Goal: Check status: Check status

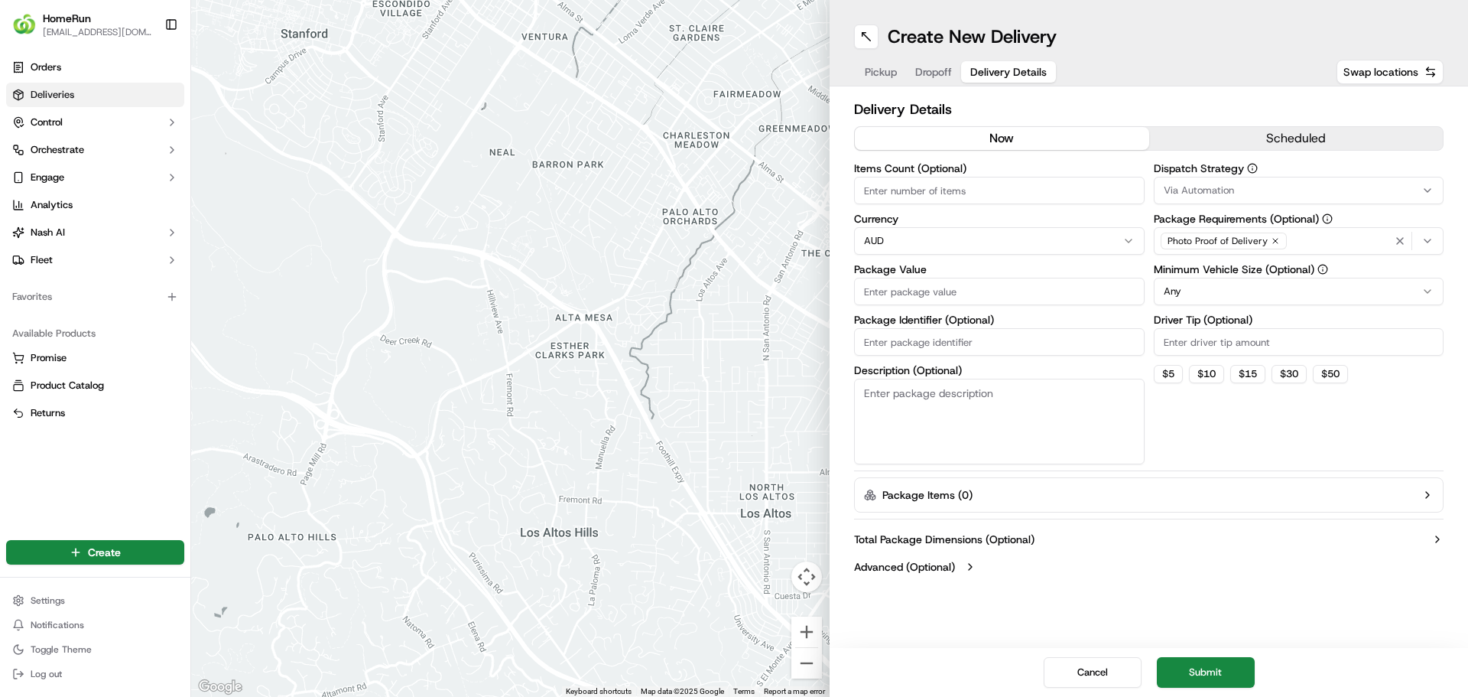
click at [99, 95] on link "Deliveries" at bounding box center [95, 95] width 178 height 24
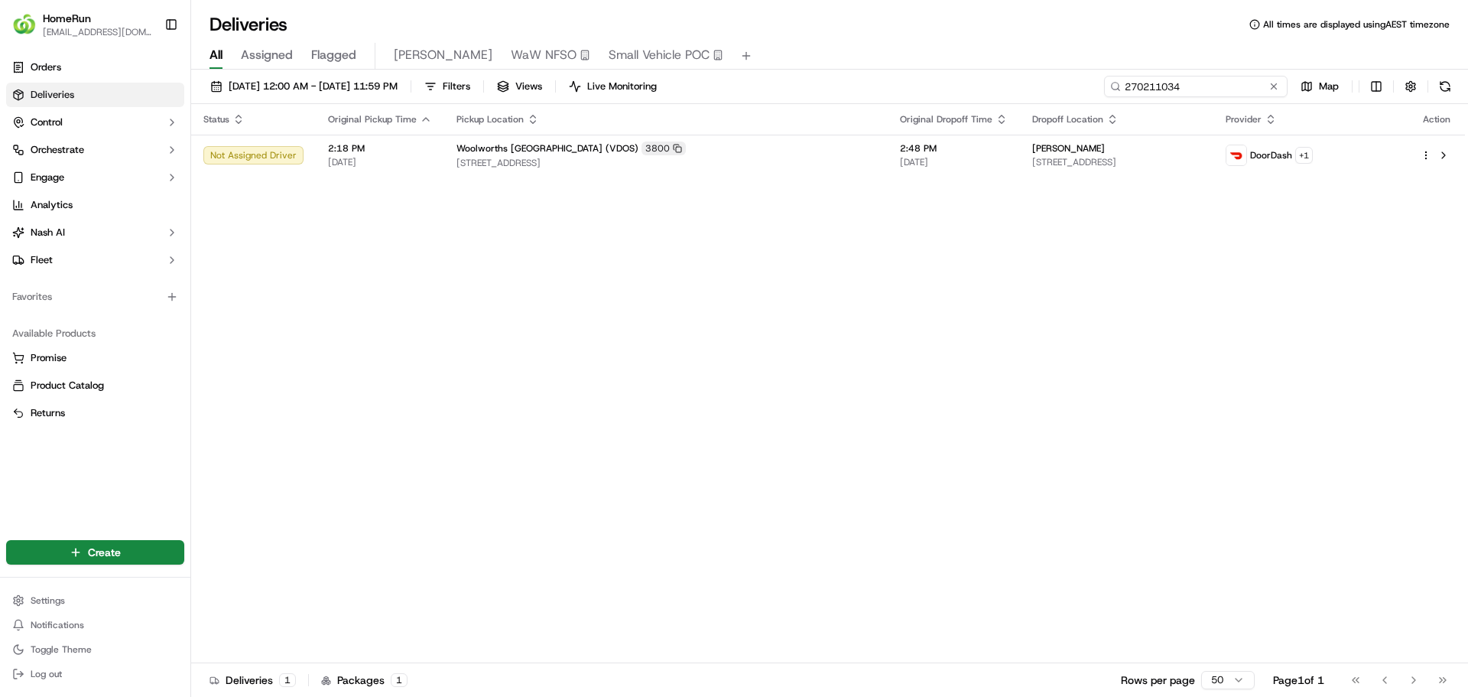
drag, startPoint x: 1236, startPoint y: 82, endPoint x: 882, endPoint y: 83, distance: 354.1
click at [882, 83] on div "[DATE] 12:00 AM - [DATE] 11:59 PM Filters Views Live Monitoring 270211034 Map" at bounding box center [829, 90] width 1277 height 28
paste input "60038"
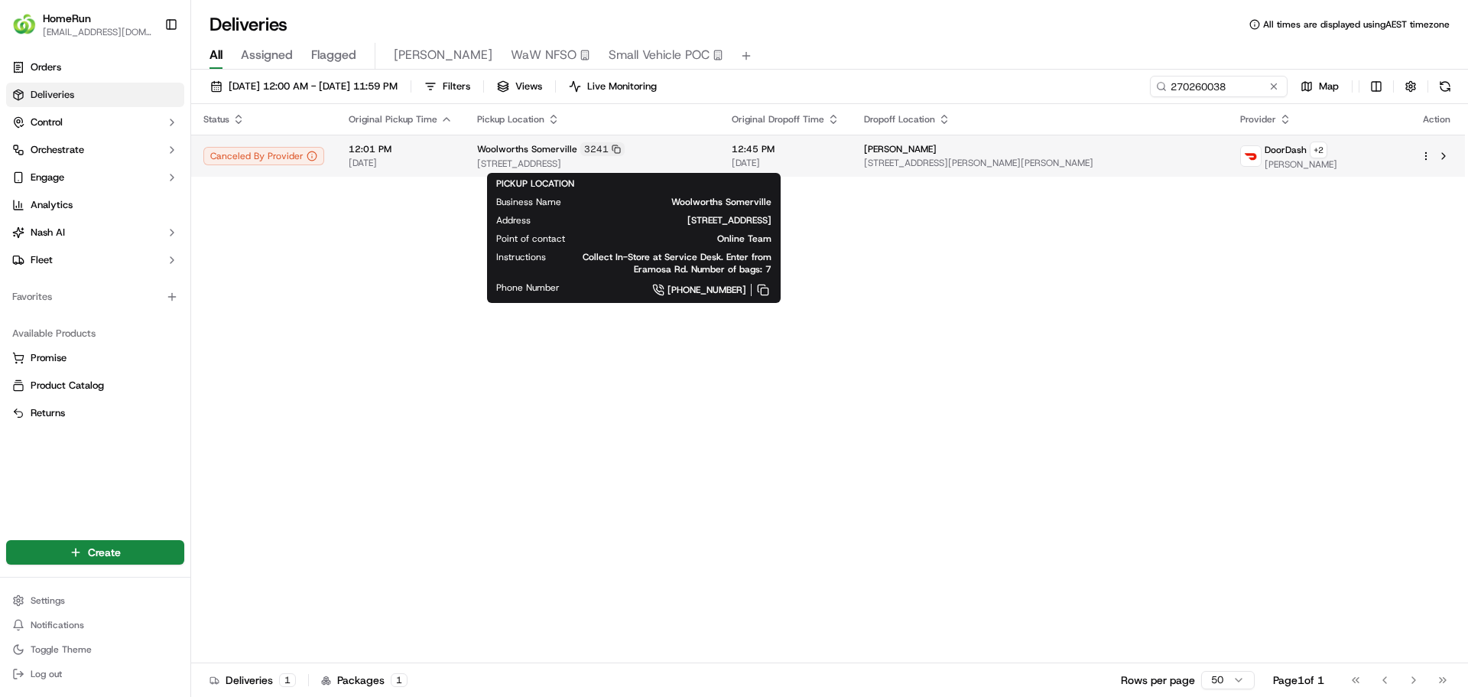
click at [707, 158] on span "[STREET_ADDRESS]" at bounding box center [592, 164] width 230 height 12
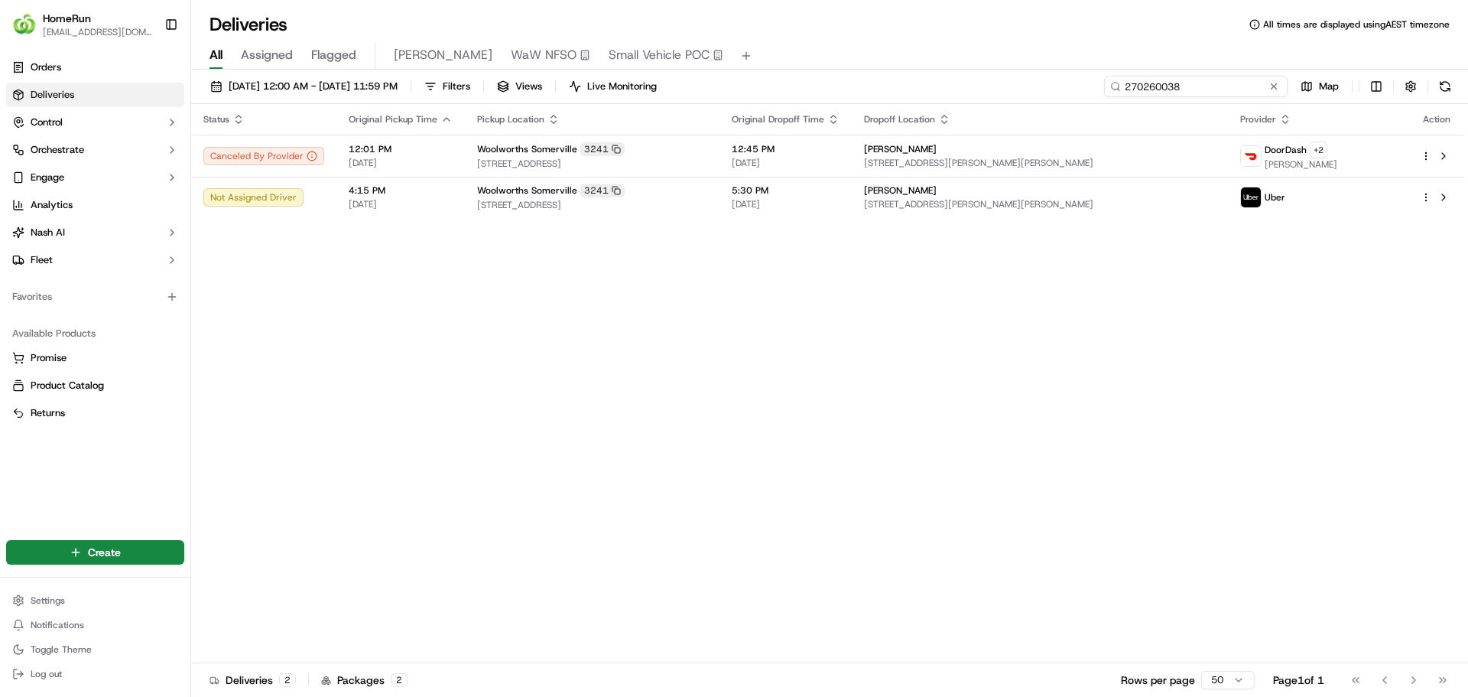
click at [1210, 82] on input "270260038" at bounding box center [1196, 86] width 184 height 21
paste input "78864"
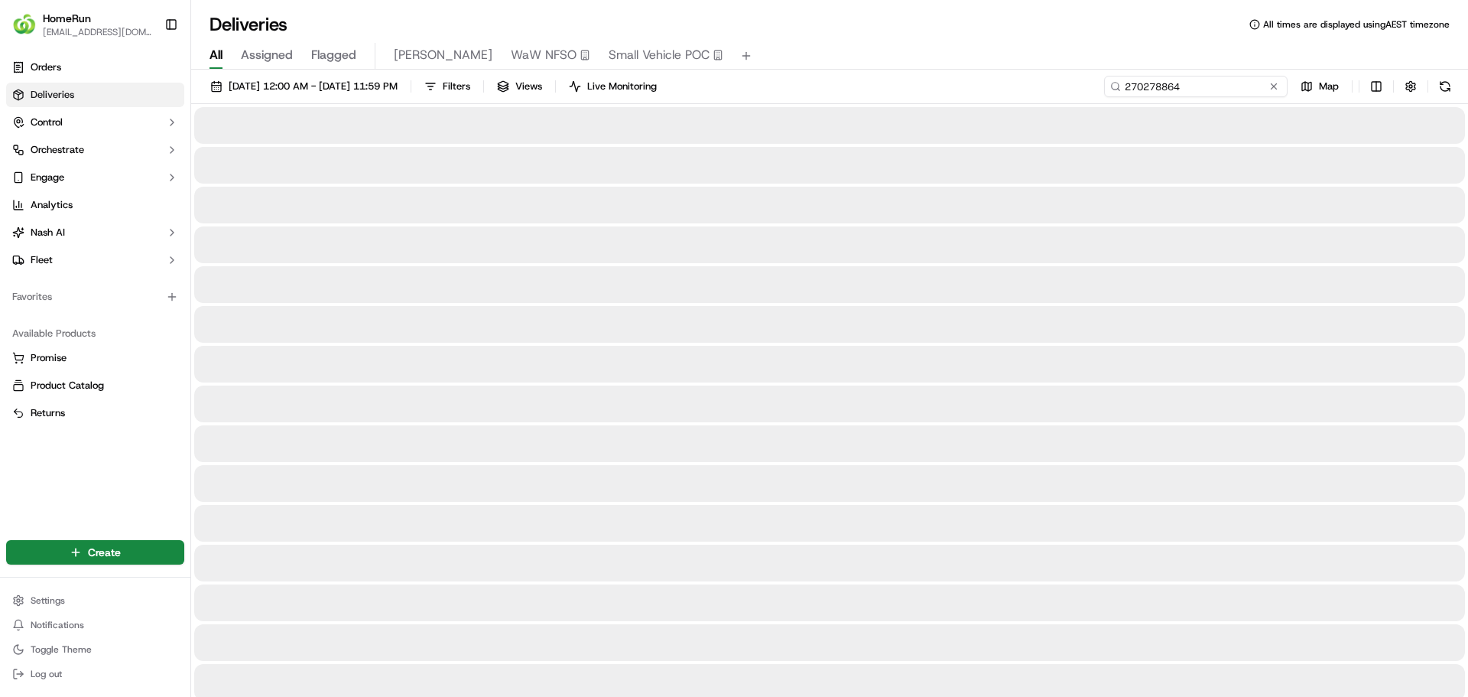
type input "270278864"
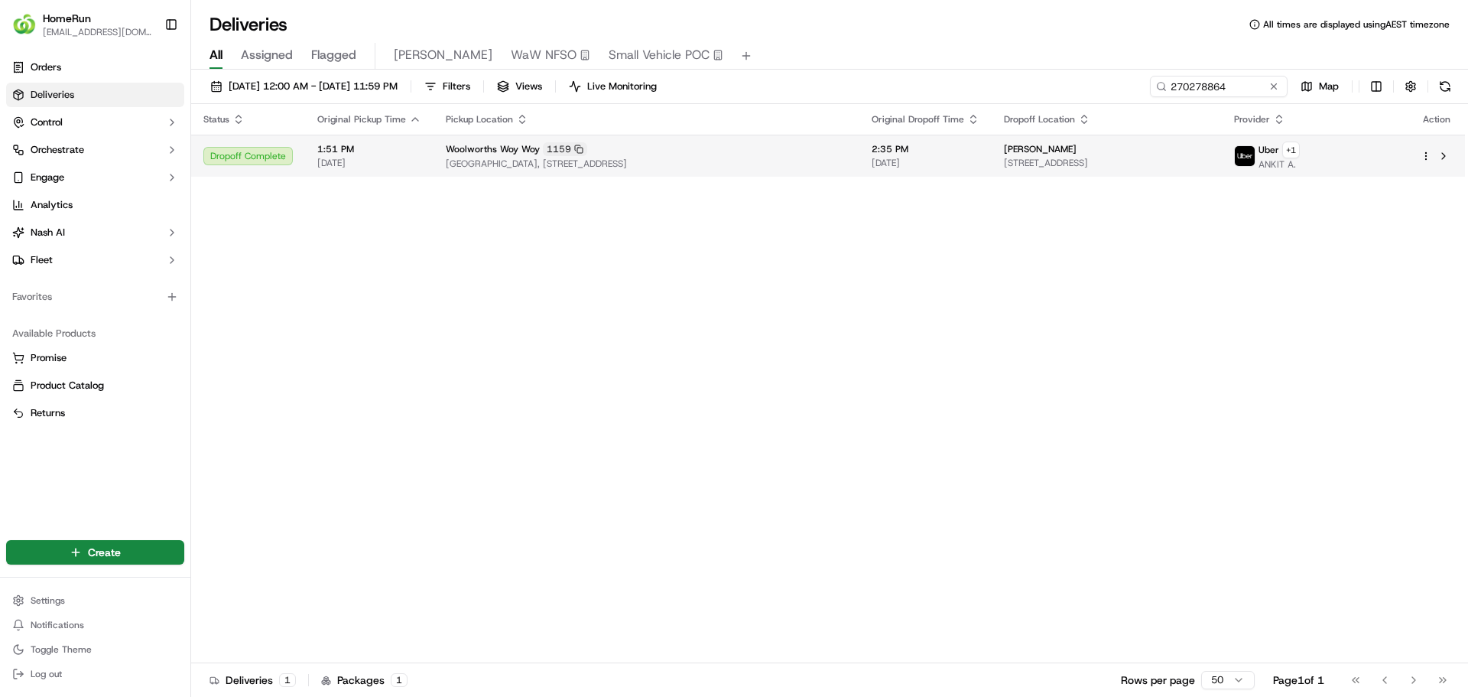
click at [817, 161] on td "Woolworths Woy Woy [STREET_ADDRESS]" at bounding box center [647, 156] width 426 height 42
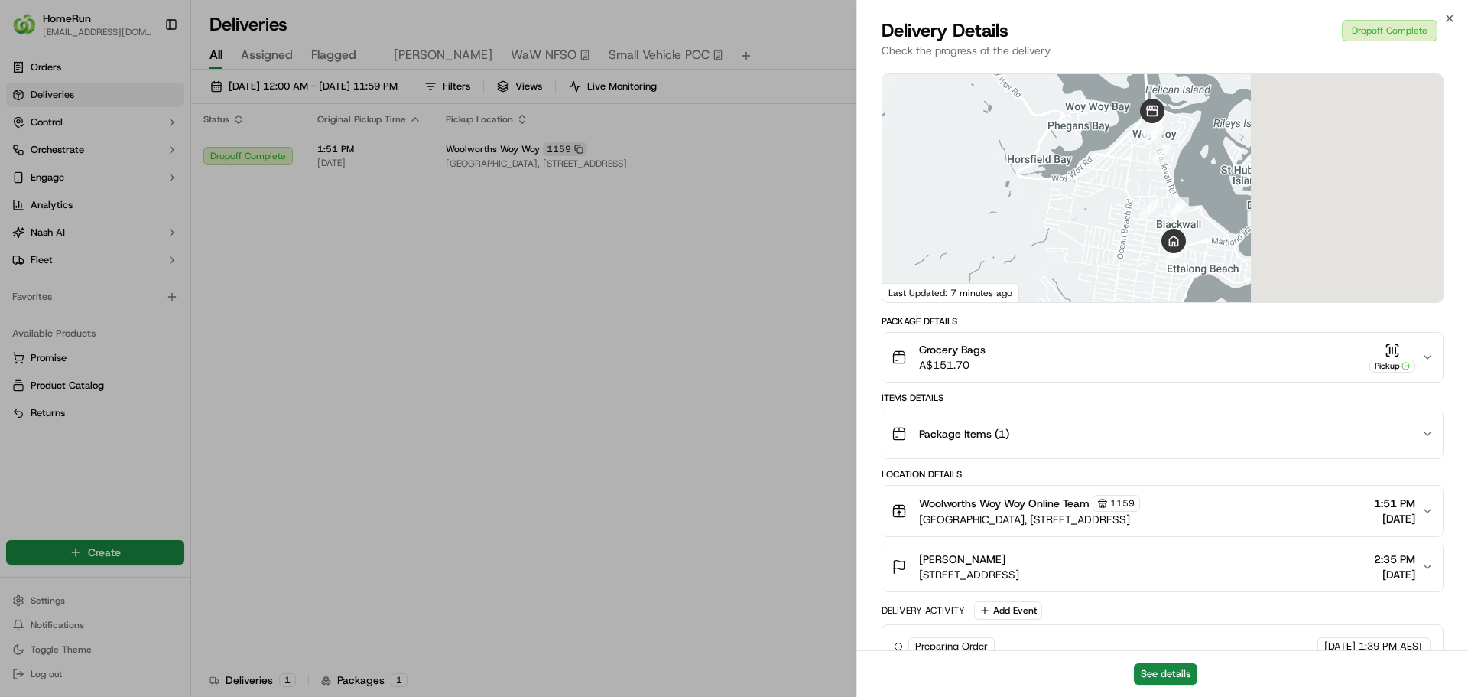
scroll to position [153, 0]
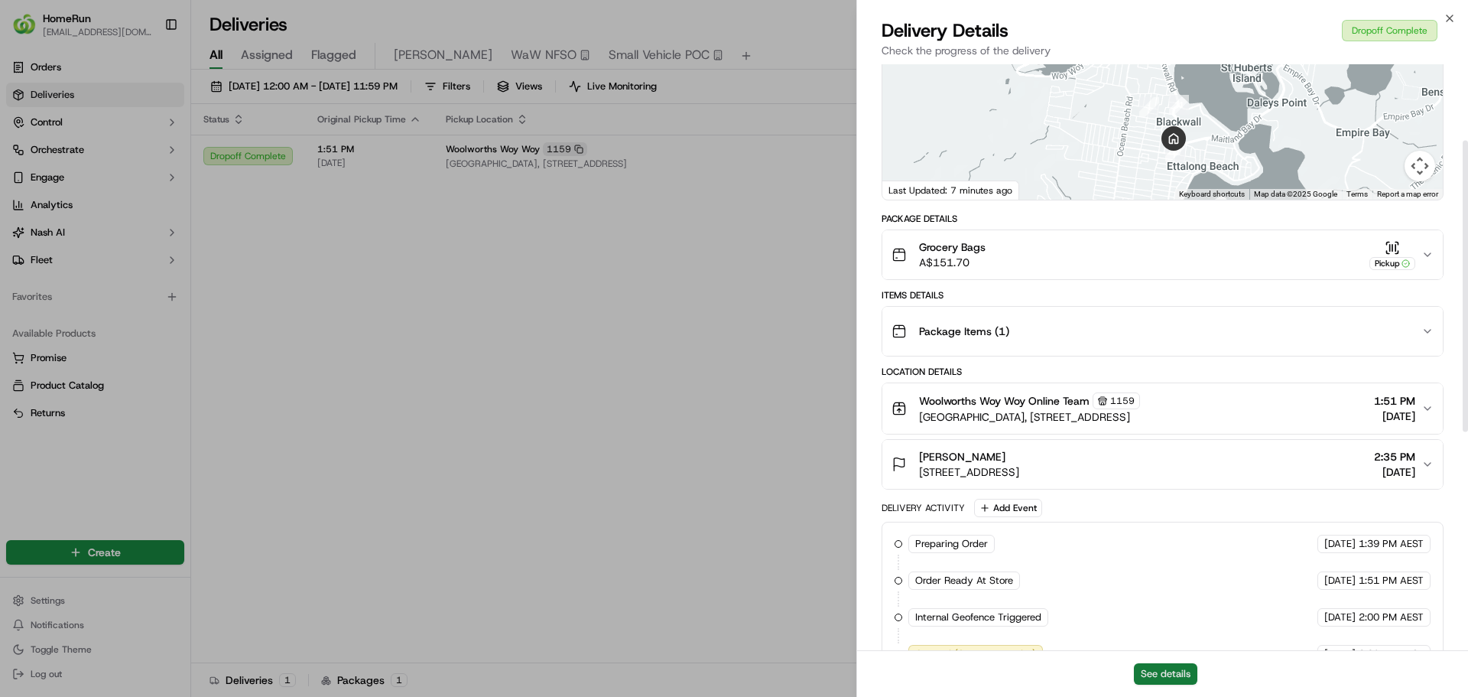
click at [1165, 668] on button "See details" at bounding box center [1165, 673] width 63 height 21
